Goal: Find specific page/section: Find specific page/section

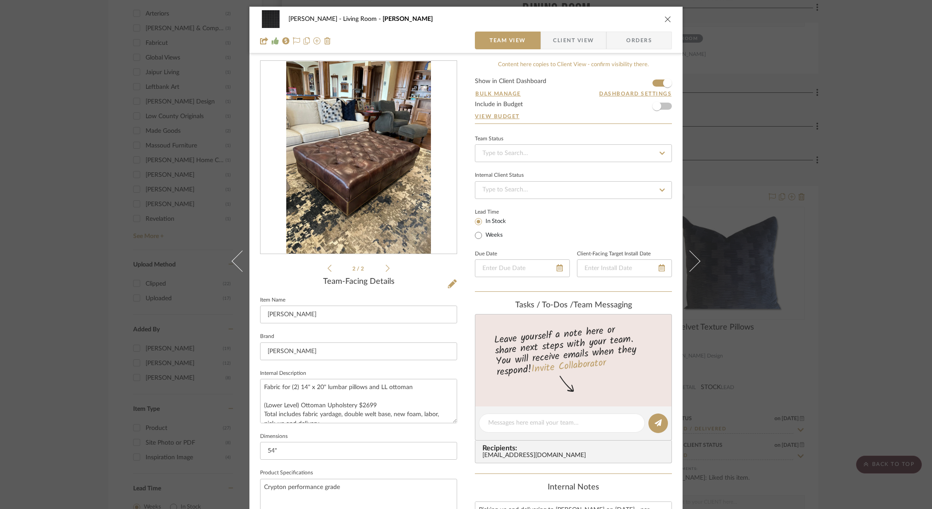
click at [850, 115] on div "[PERSON_NAME] Living Room [PERSON_NAME] Team View Client View Orders 2 / 2 Team…" at bounding box center [466, 254] width 932 height 509
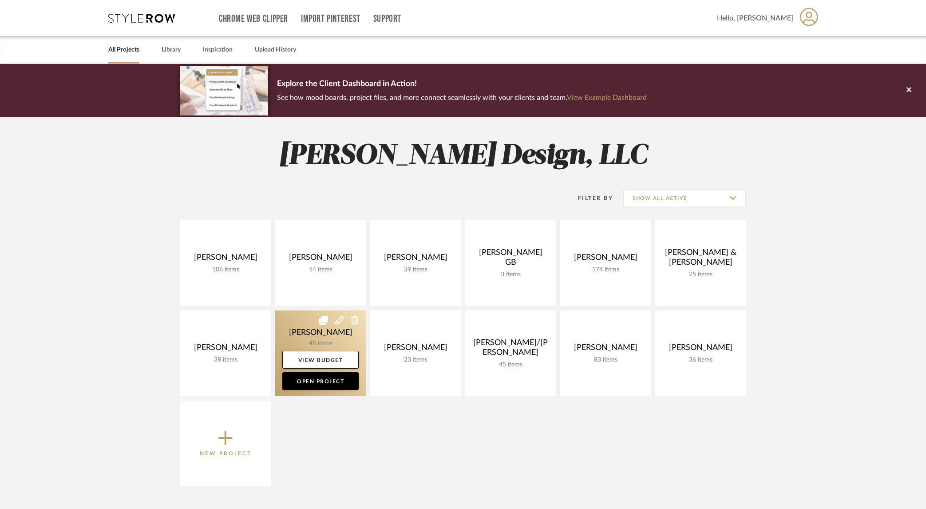
click at [301, 329] on link at bounding box center [320, 353] width 91 height 86
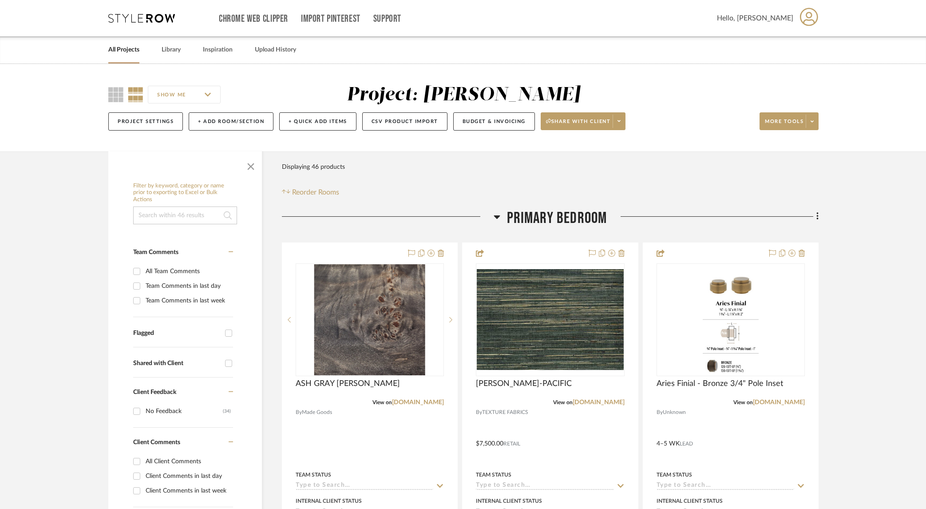
click at [127, 51] on link "All Projects" at bounding box center [123, 50] width 31 height 12
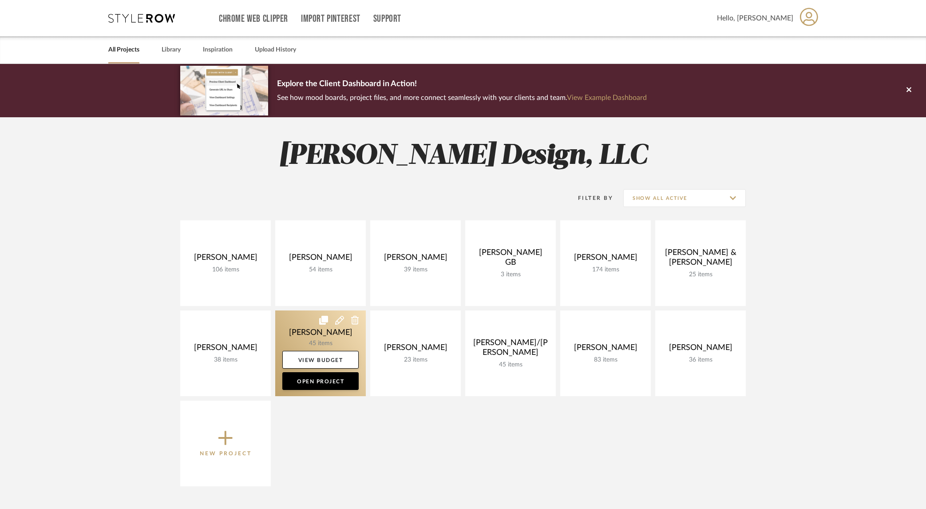
click at [340, 337] on link at bounding box center [320, 353] width 91 height 86
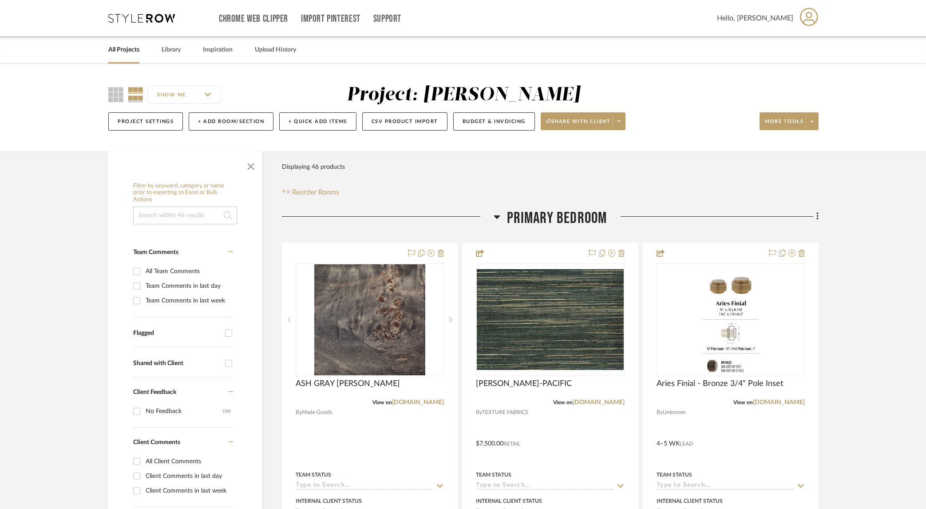
click at [500, 214] on icon at bounding box center [497, 216] width 7 height 11
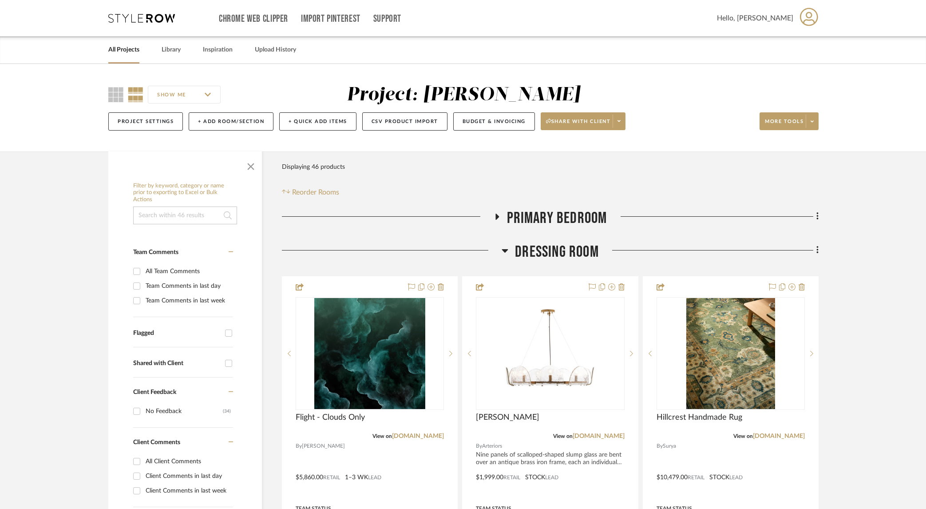
click at [505, 251] on icon at bounding box center [505, 251] width 6 height 4
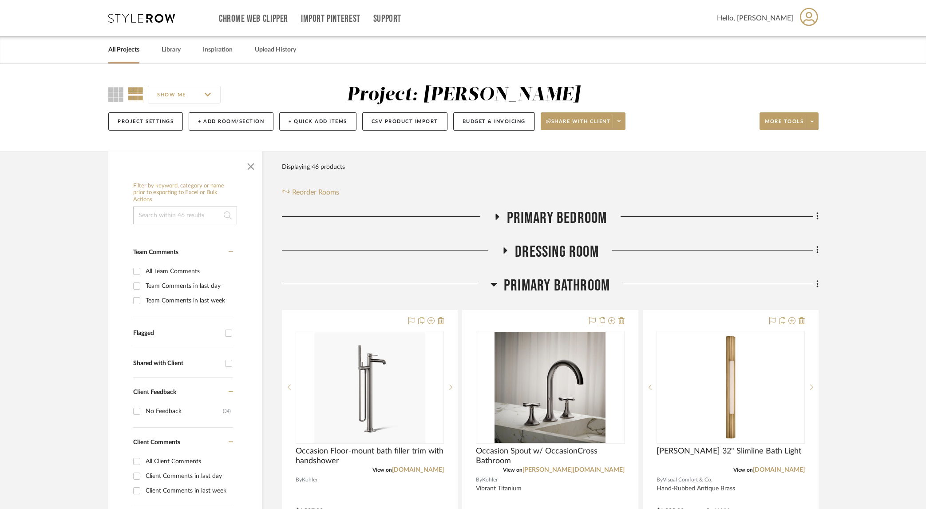
click at [495, 282] on icon at bounding box center [494, 284] width 7 height 11
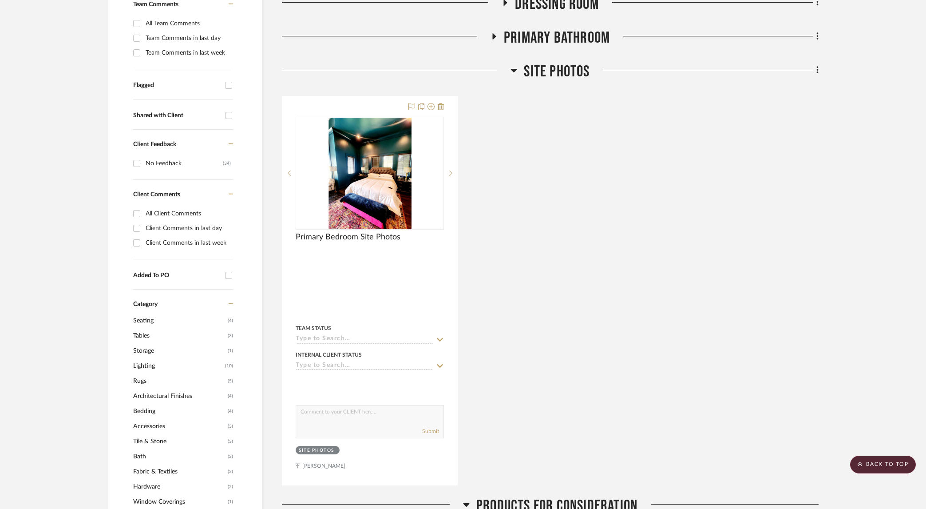
scroll to position [217, 0]
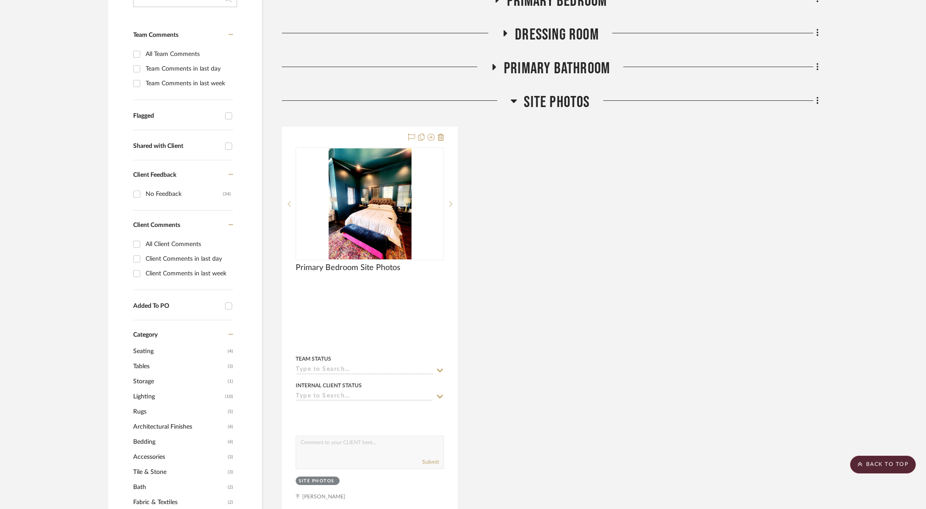
click at [511, 100] on icon at bounding box center [514, 100] width 7 height 11
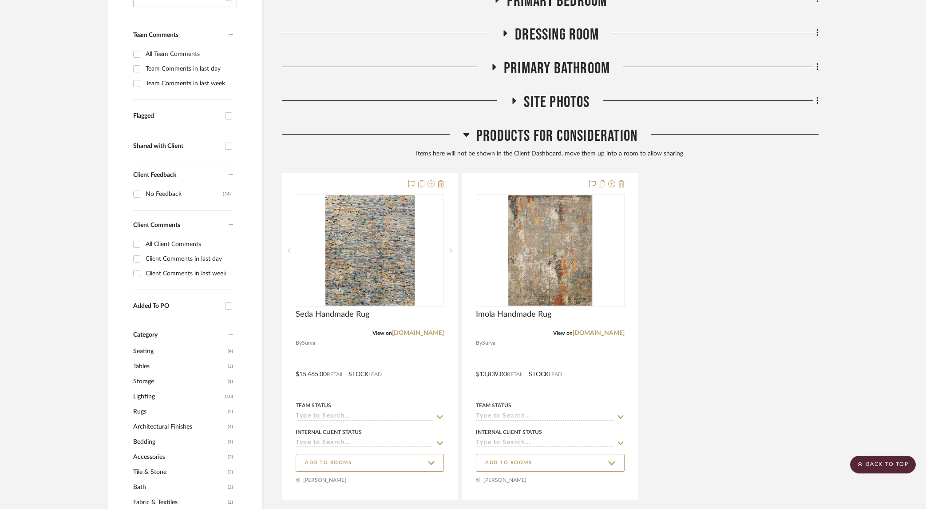
click at [464, 133] on icon at bounding box center [466, 134] width 7 height 11
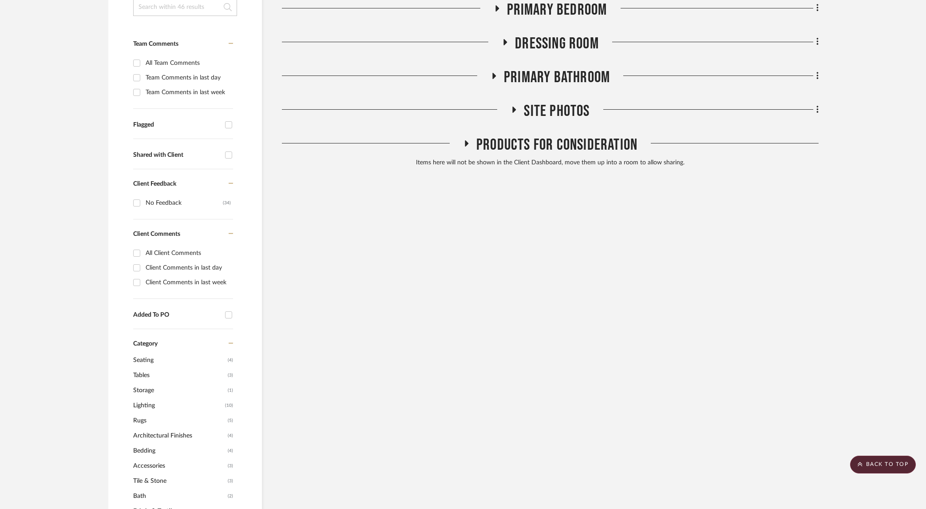
scroll to position [171, 0]
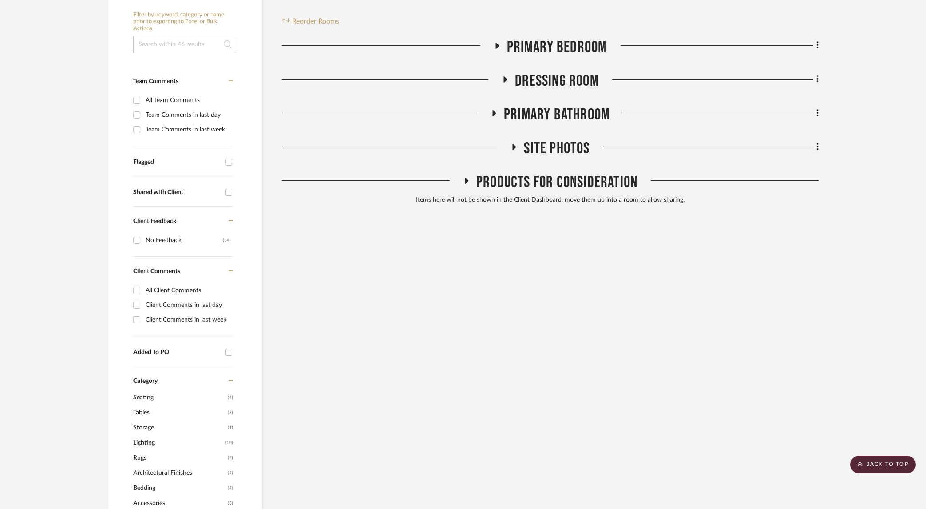
click at [491, 112] on icon at bounding box center [493, 113] width 11 height 7
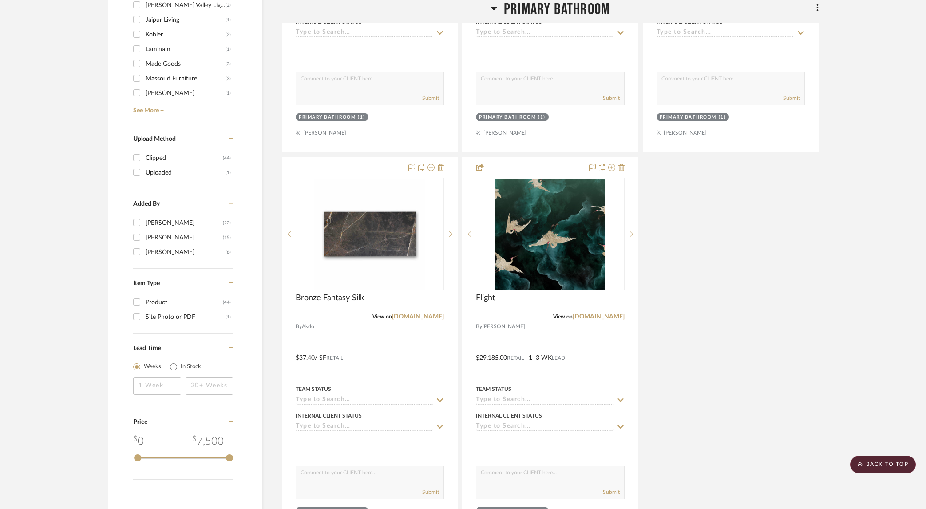
scroll to position [1133, 0]
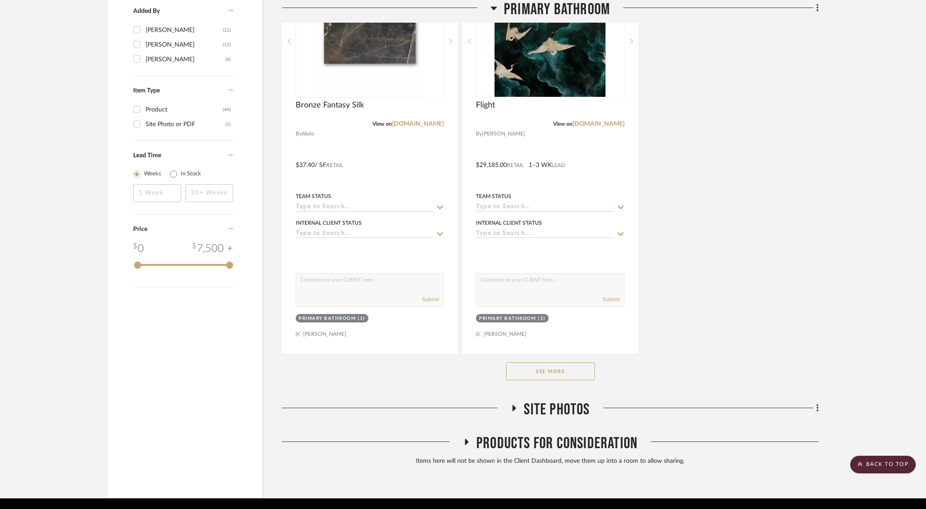
click at [566, 372] on button "See More" at bounding box center [550, 371] width 89 height 18
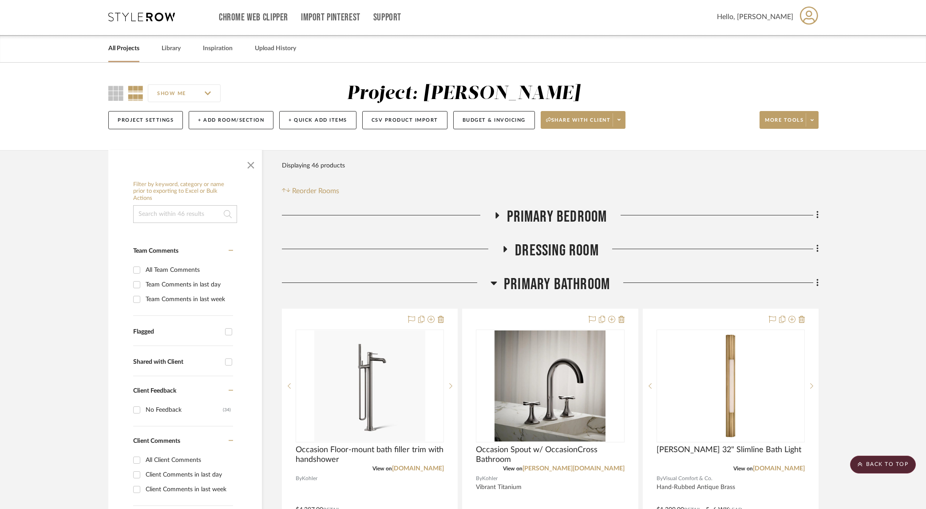
scroll to position [0, 0]
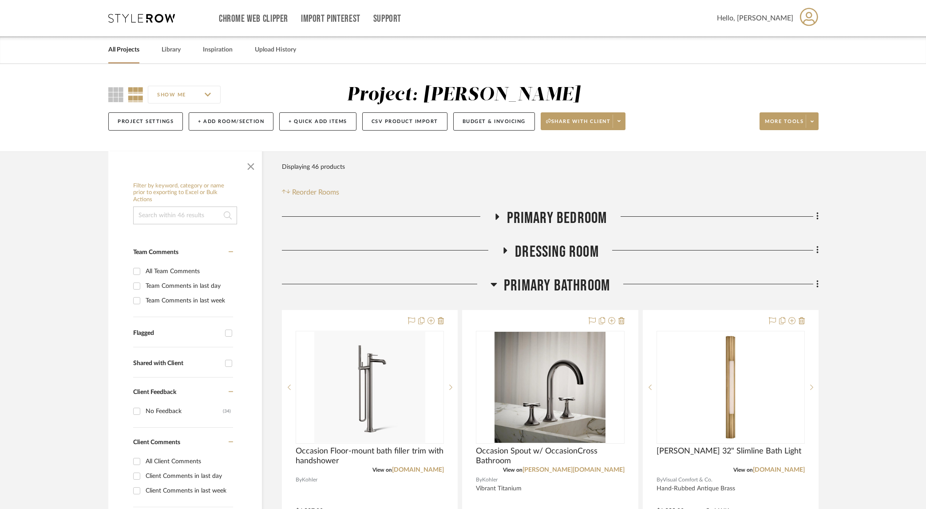
click at [500, 217] on icon at bounding box center [496, 216] width 11 height 7
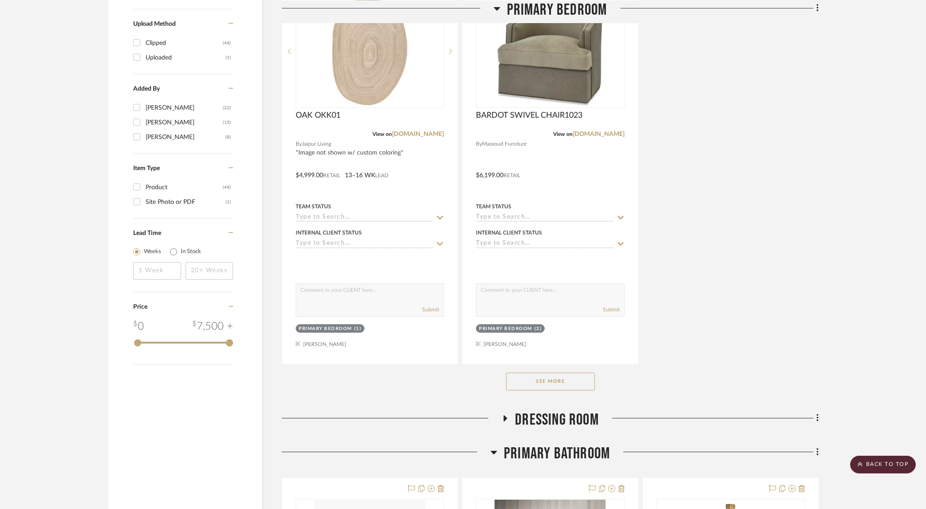
scroll to position [1100, 0]
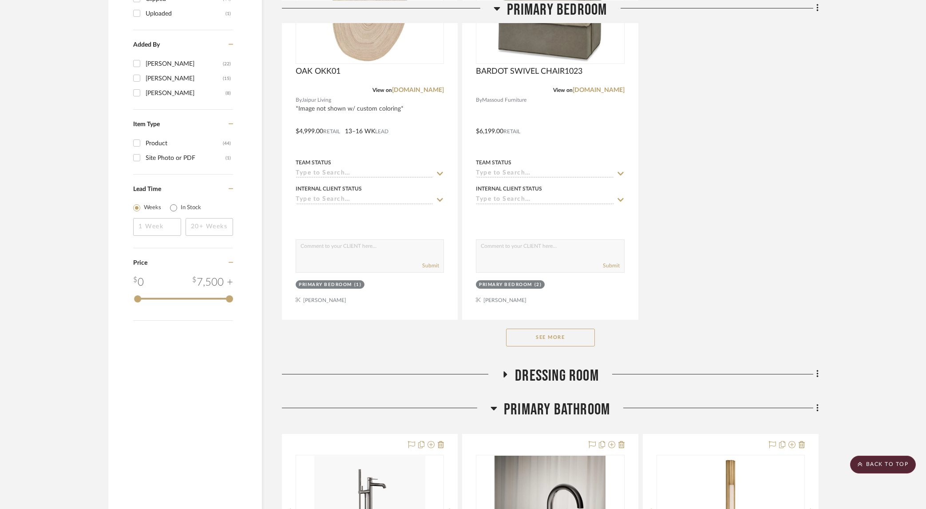
drag, startPoint x: 573, startPoint y: 337, endPoint x: 930, endPoint y: 339, distance: 357.4
click at [573, 337] on button "See More" at bounding box center [550, 338] width 89 height 18
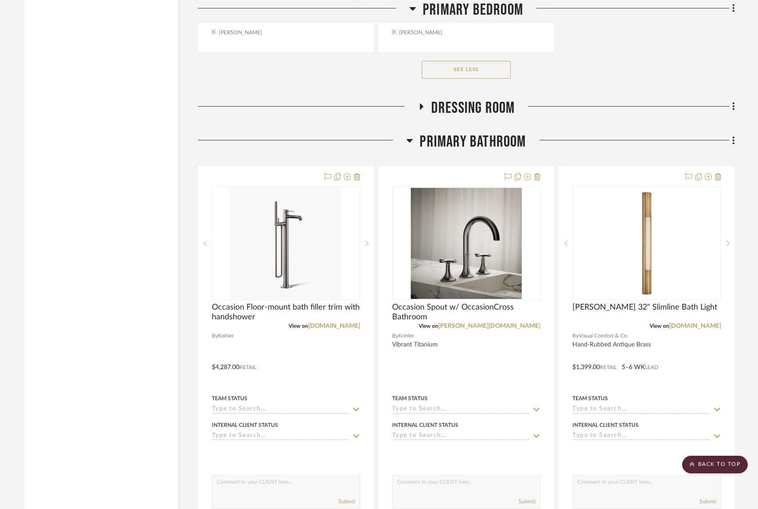
scroll to position [4121, 0]
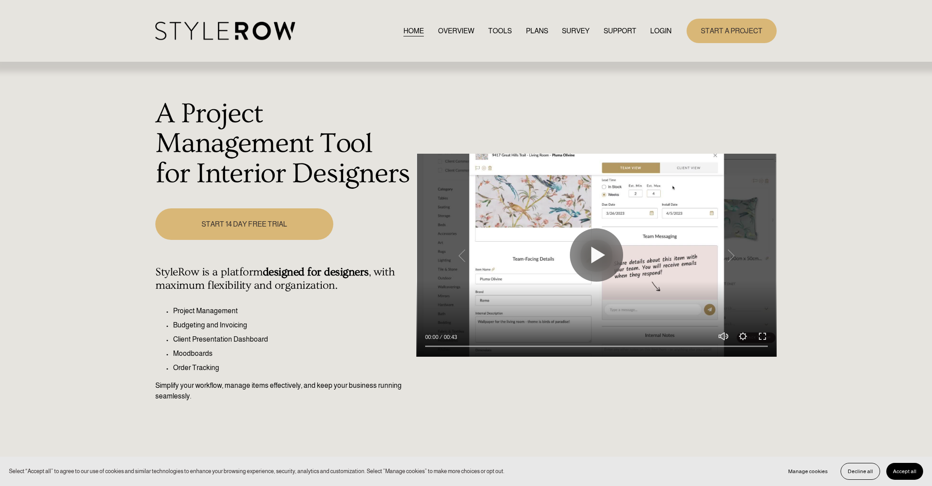
scroll to position [10, 0]
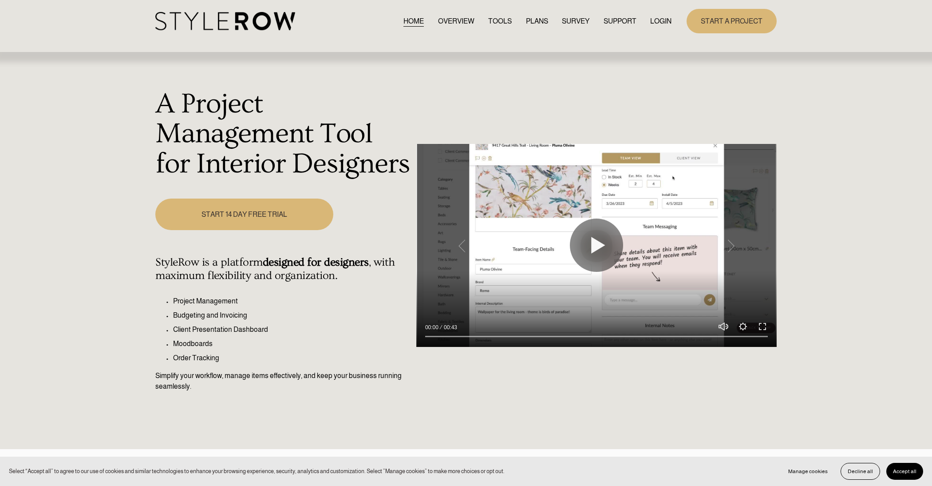
click at [661, 19] on link "LOGIN" at bounding box center [660, 21] width 21 height 12
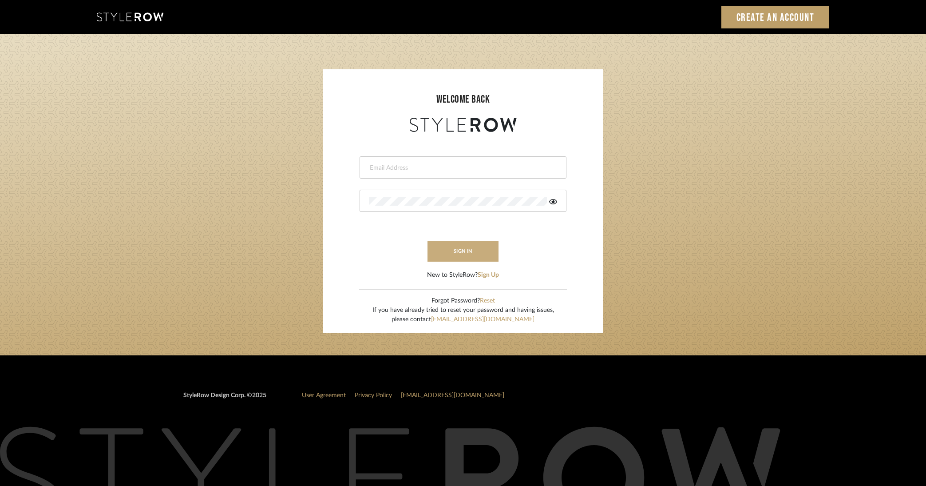
type input "dana.lewisrosedesign@gmail.com"
click at [466, 251] on button "sign in" at bounding box center [463, 251] width 71 height 21
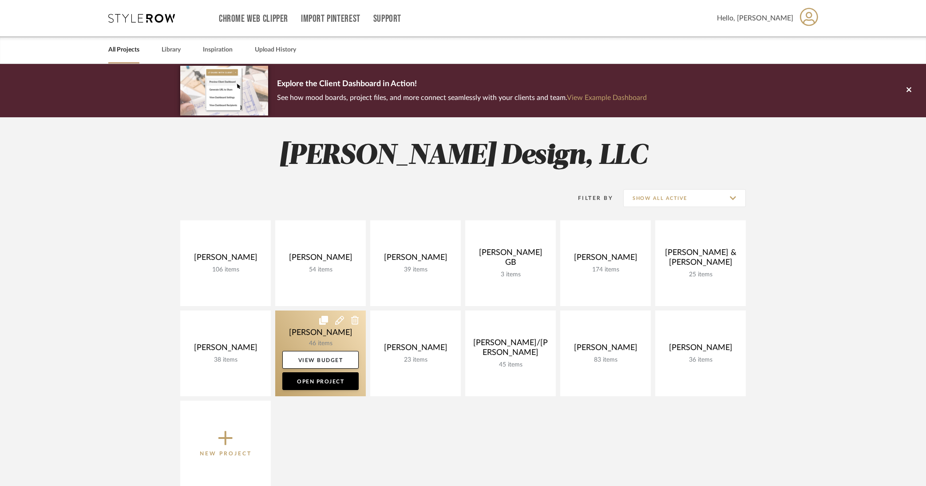
click at [312, 340] on link at bounding box center [320, 353] width 91 height 86
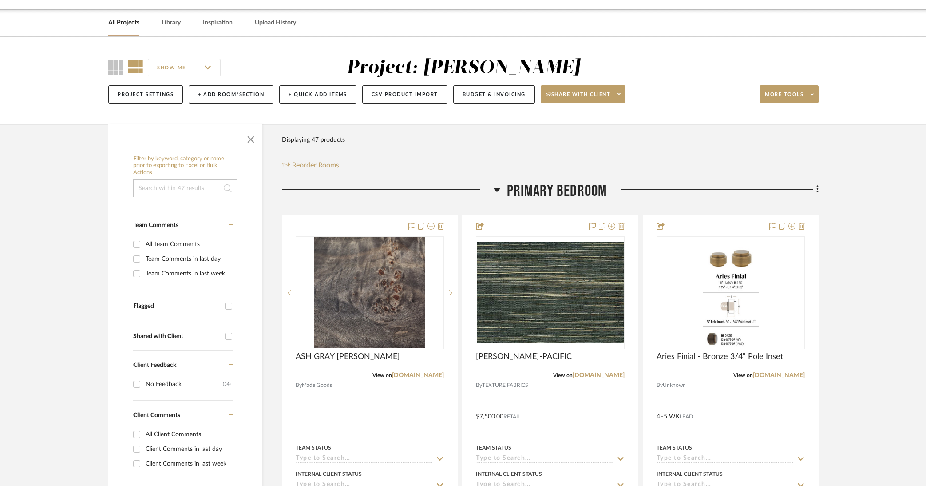
scroll to position [120, 0]
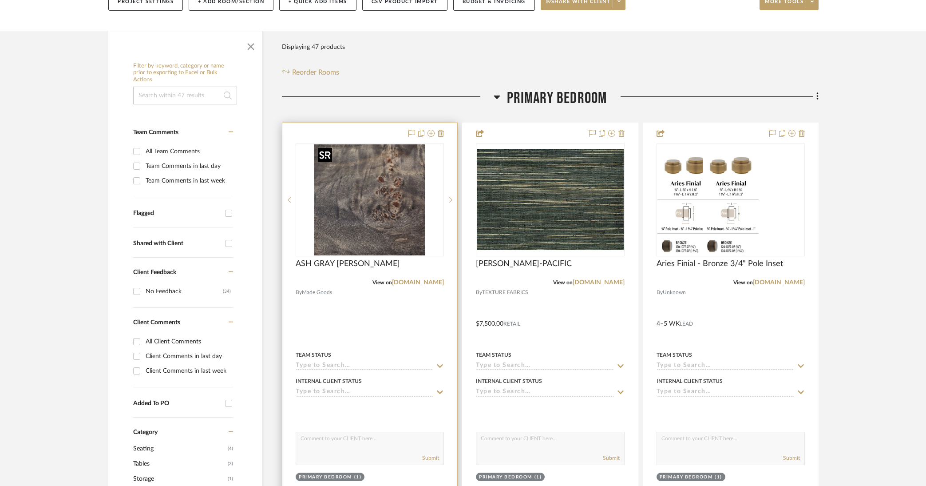
click at [0, 0] on img at bounding box center [0, 0] width 0 height 0
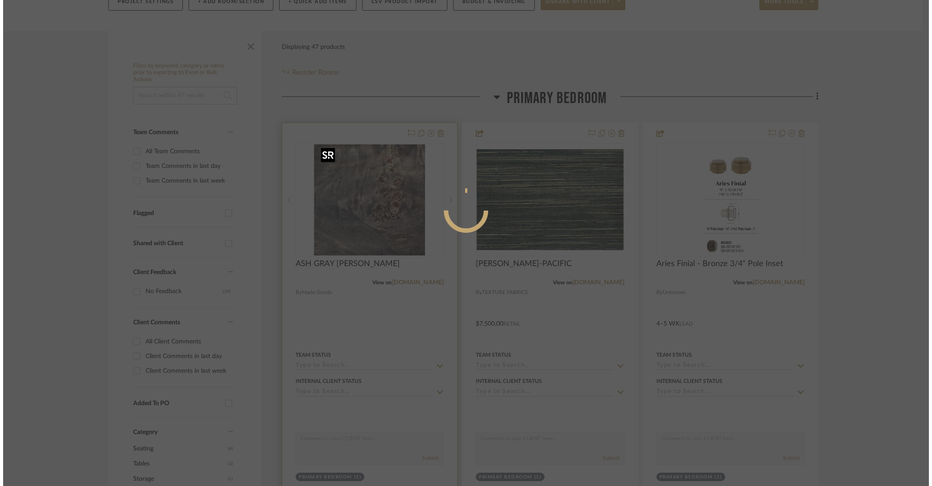
scroll to position [0, 0]
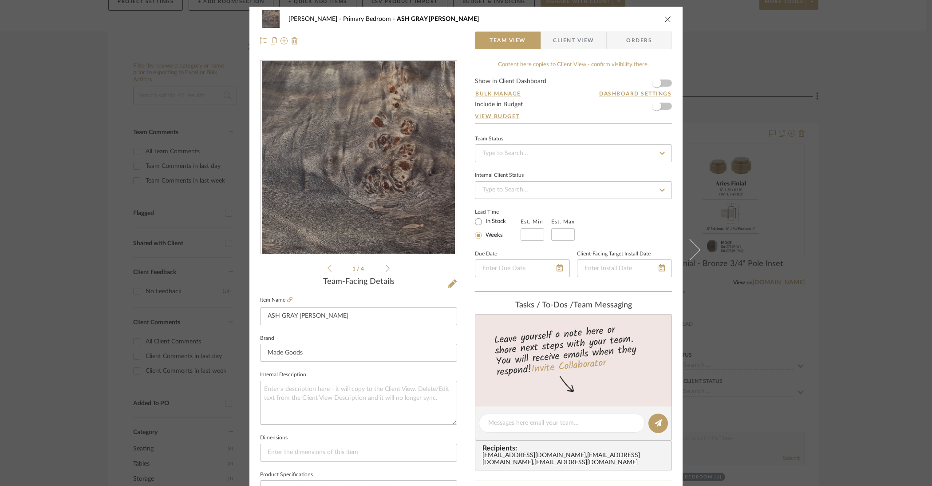
click at [386, 270] on icon at bounding box center [388, 268] width 4 height 7
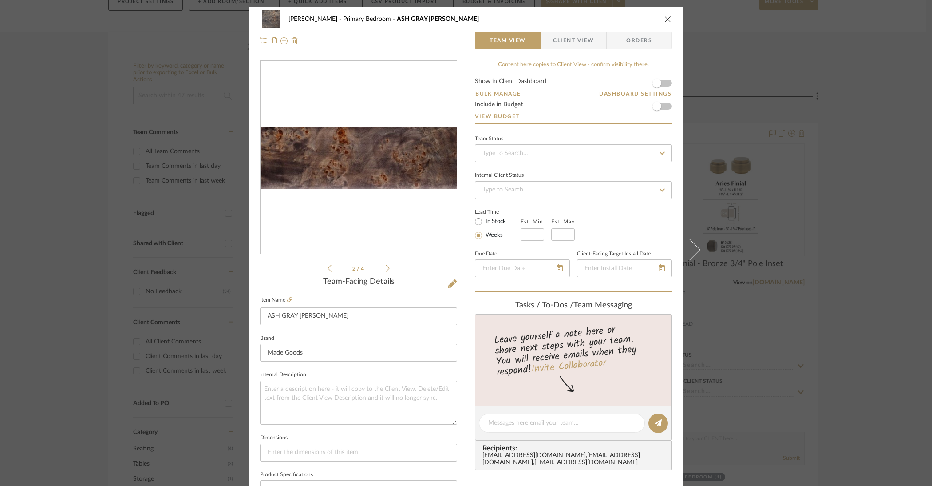
click at [386, 270] on icon at bounding box center [388, 268] width 4 height 7
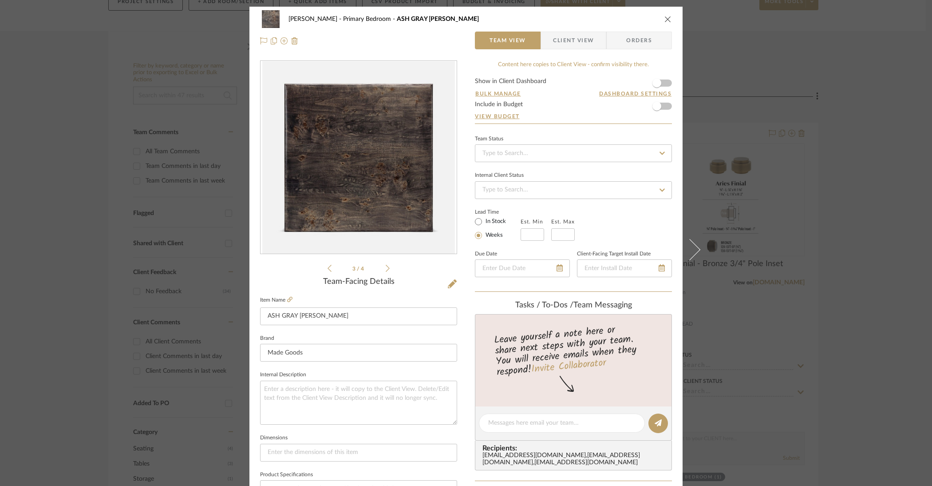
click at [386, 270] on icon at bounding box center [388, 268] width 4 height 7
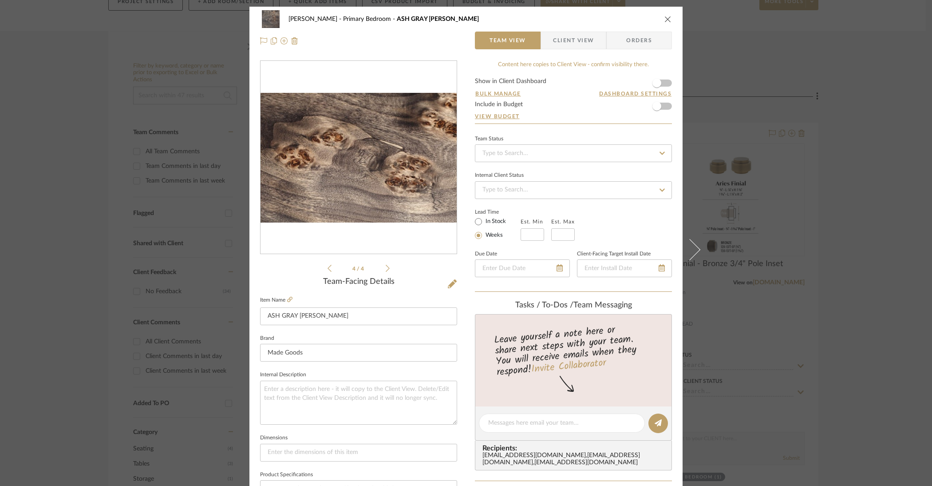
click at [861, 243] on div "Ostrom, Jim Primary Bedroom ASH GRAY MAPPA BURL Team View Client View Orders 4 …" at bounding box center [466, 243] width 932 height 486
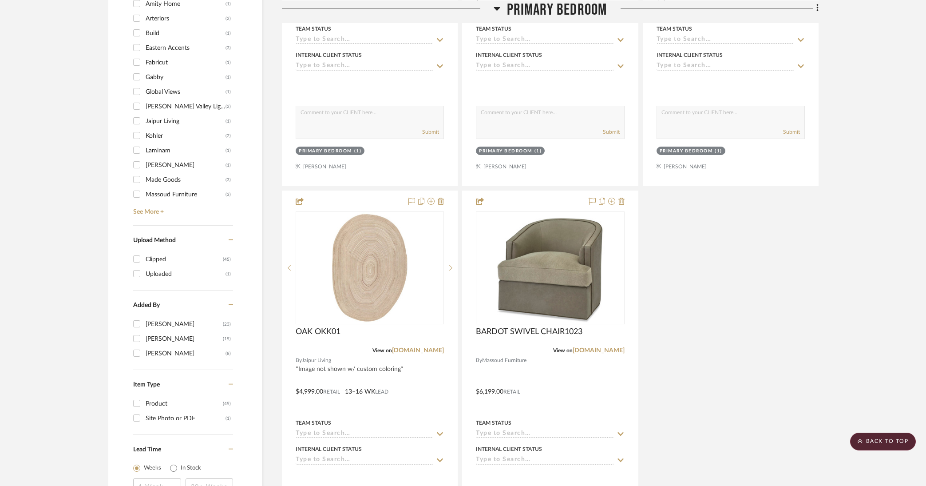
scroll to position [1133, 0]
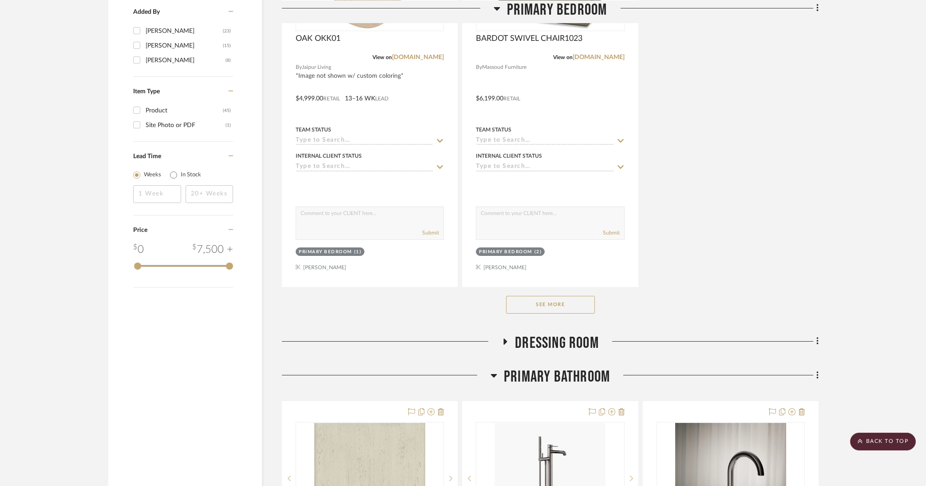
click at [531, 308] on button "See More" at bounding box center [550, 305] width 89 height 18
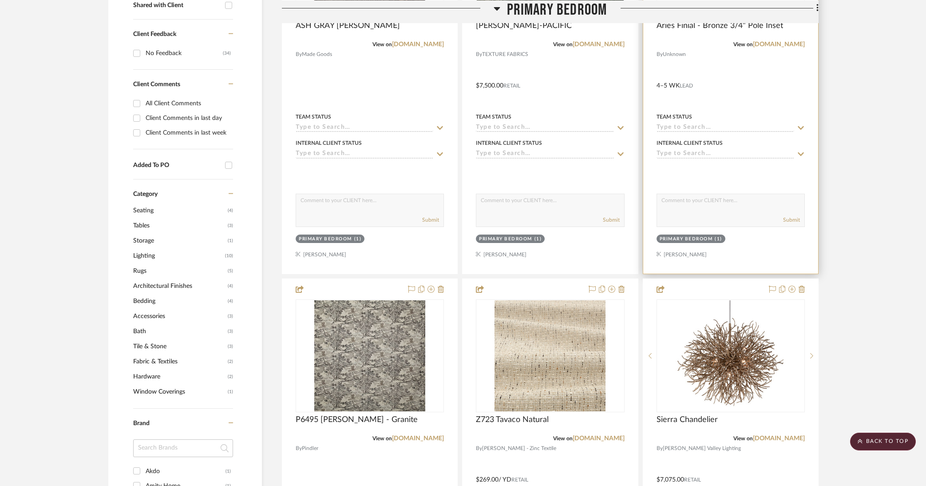
scroll to position [574, 0]
